Goal: Check status: Check status

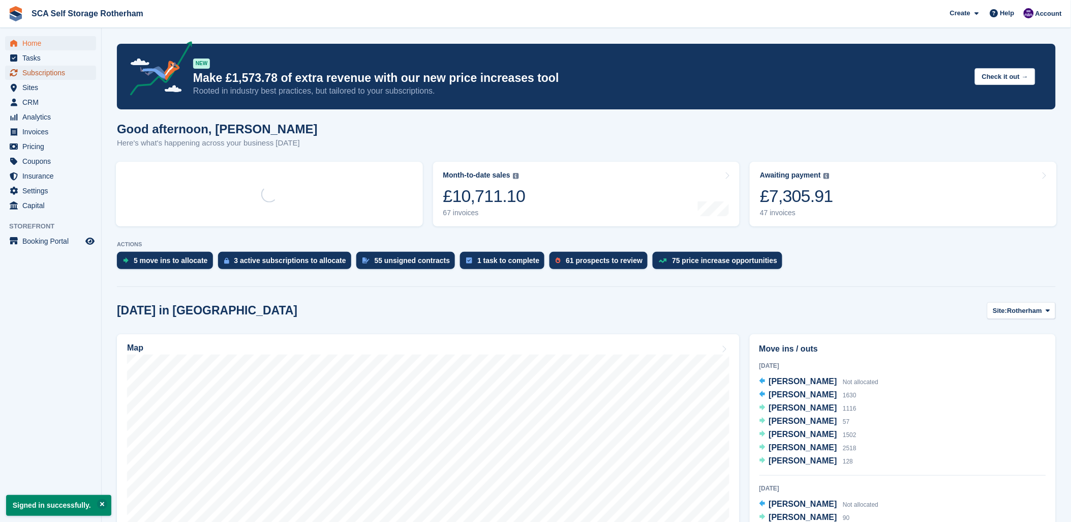
click at [49, 75] on span "Subscriptions" at bounding box center [52, 73] width 61 height 14
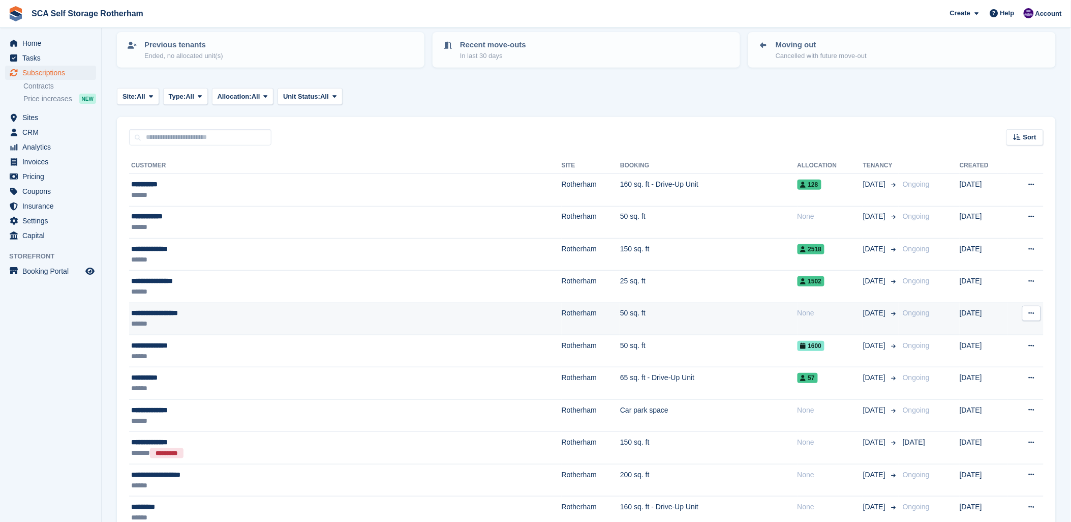
scroll to position [113, 0]
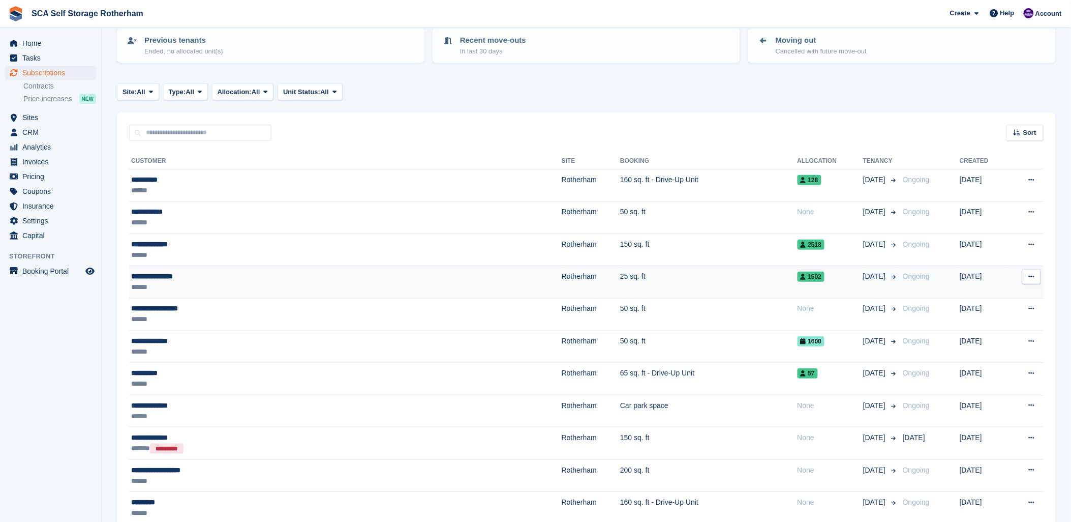
click at [203, 282] on div "******" at bounding box center [260, 287] width 258 height 11
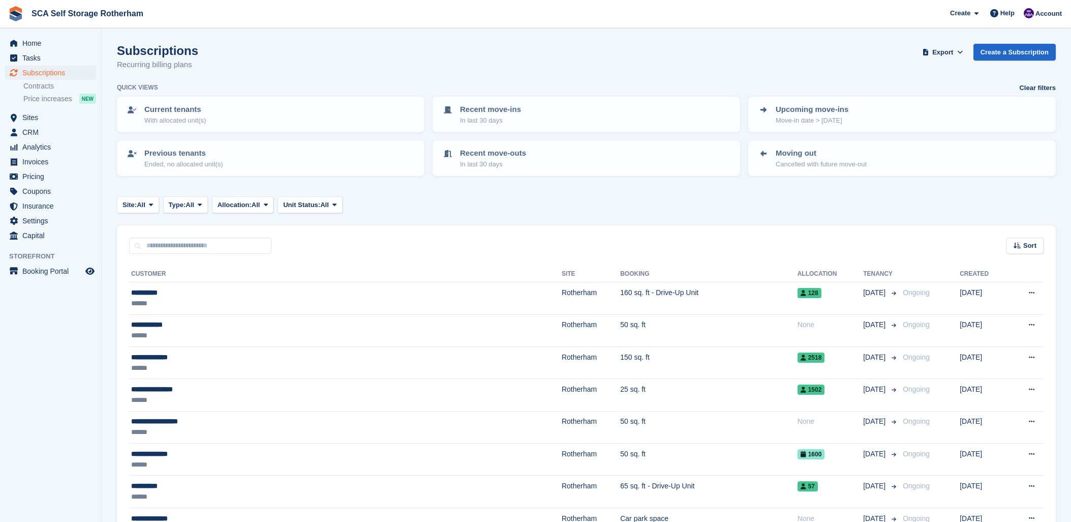
scroll to position [113, 0]
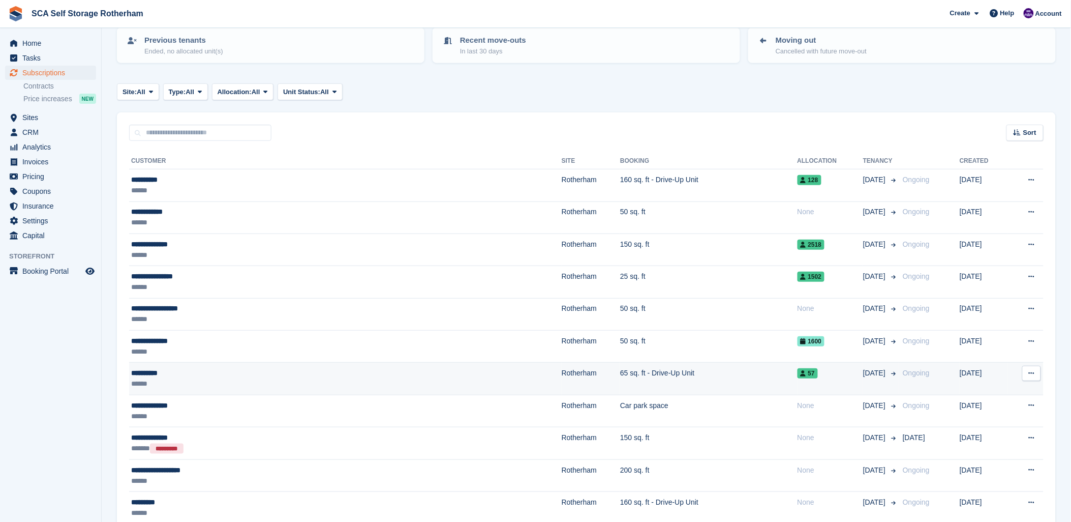
click at [273, 370] on div "**********" at bounding box center [260, 373] width 258 height 11
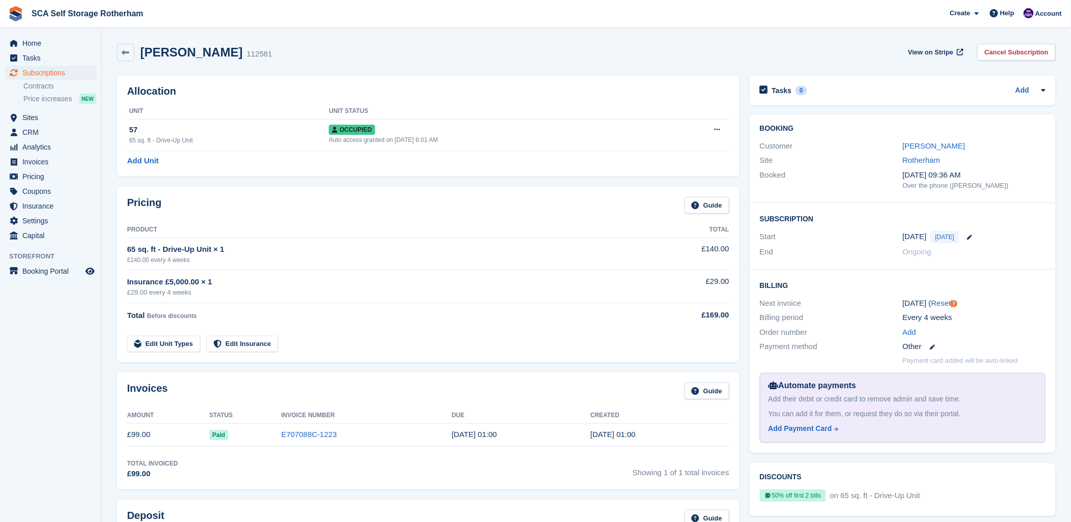
drag, startPoint x: 499, startPoint y: 70, endPoint x: 518, endPoint y: 69, distance: 18.3
click at [518, 69] on div "Aaron Ward 112581 View on Stripe Cancel Subscription Allocation Unit Unit Statu…" at bounding box center [586, 504] width 939 height 930
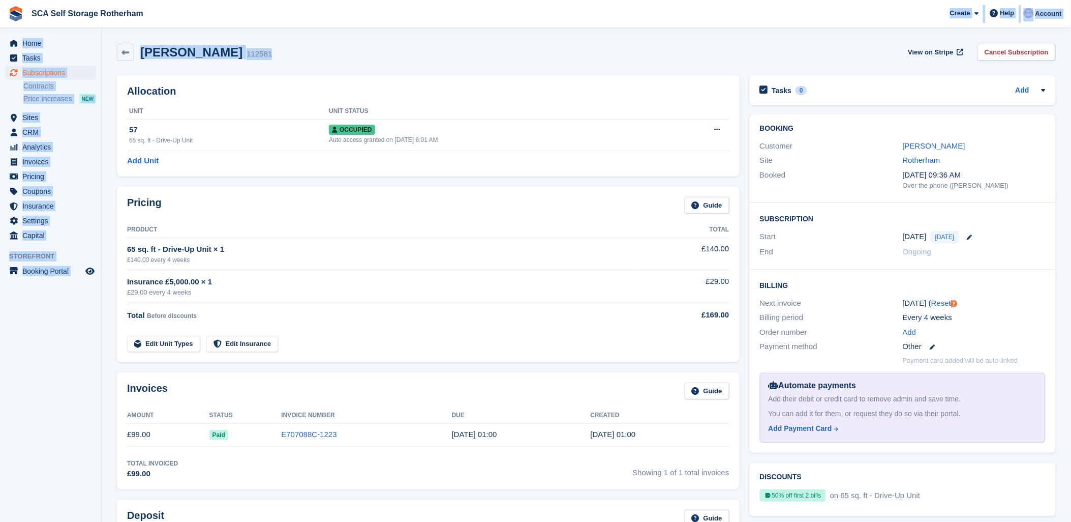
click at [298, 28] on div "SCA Self Storage Rotherham Create Subscription Invoice Contact Deal Discount Pa…" at bounding box center [535, 489] width 1071 height 978
drag, startPoint x: 344, startPoint y: 37, endPoint x: 349, endPoint y: 29, distance: 8.5
click at [346, 35] on section "Aaron Ward 112581 View on Stripe Cancel Subscription Allocation Unit Unit Statu…" at bounding box center [587, 489] width 970 height 978
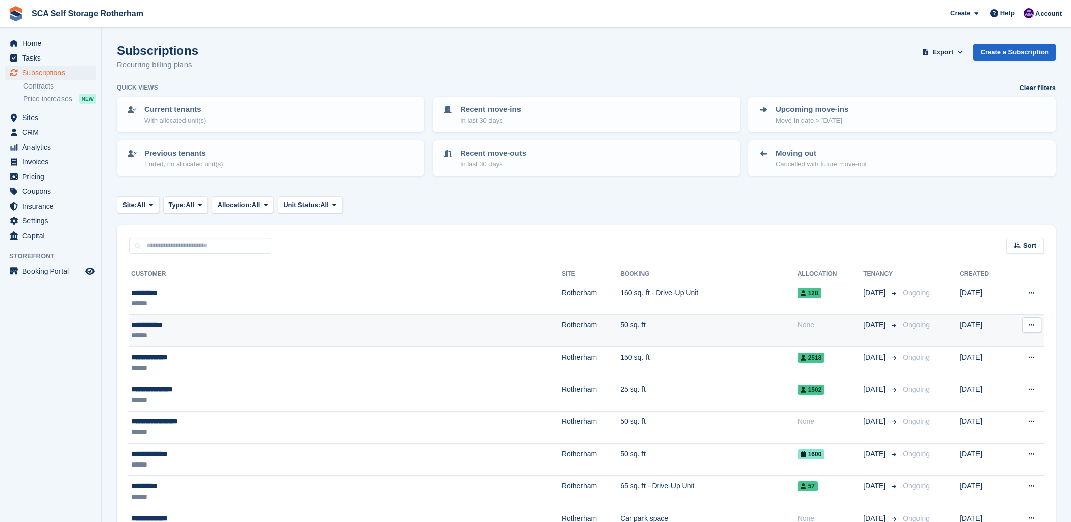
scroll to position [113, 0]
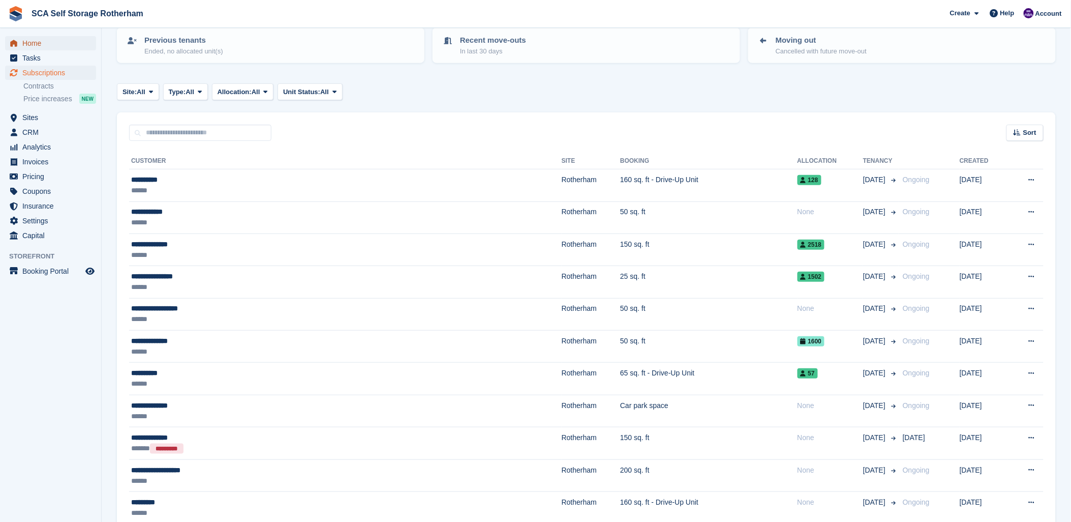
click at [65, 43] on span "Home" at bounding box center [52, 43] width 61 height 14
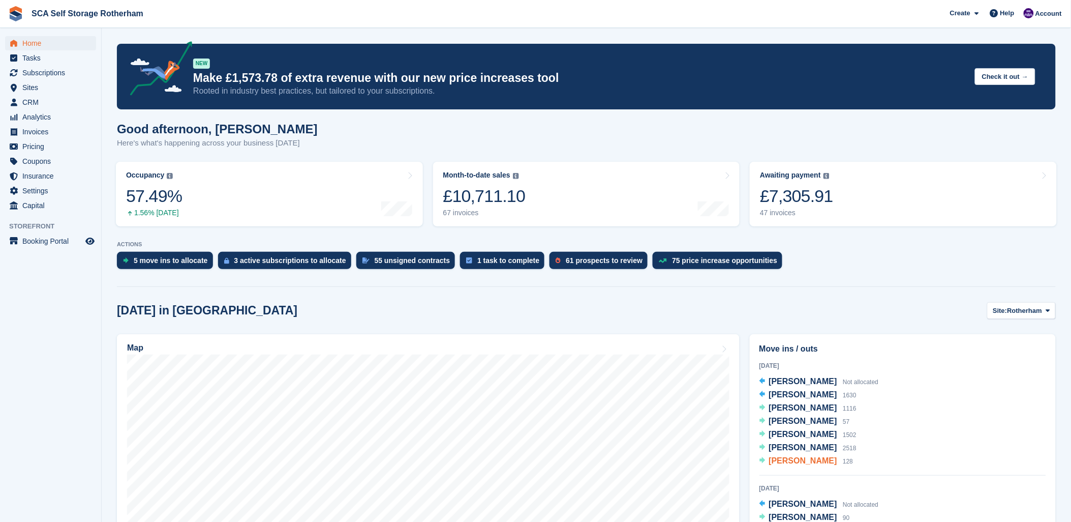
click at [805, 460] on span "[PERSON_NAME]" at bounding box center [803, 460] width 68 height 9
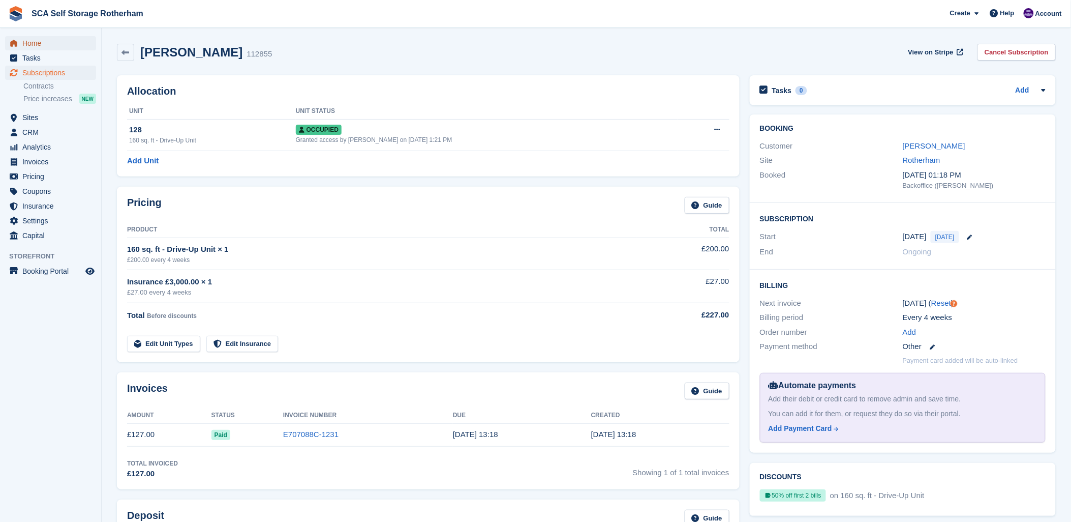
click at [24, 42] on span "Home" at bounding box center [52, 43] width 61 height 14
